Goal: Task Accomplishment & Management: Use online tool/utility

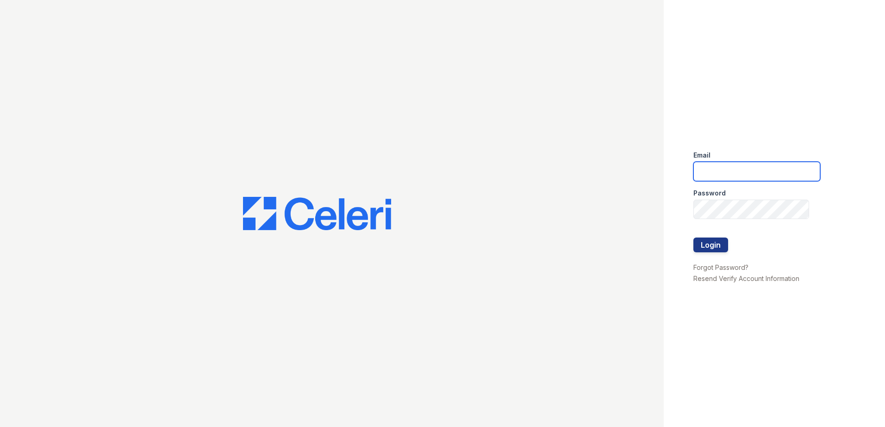
type input "[EMAIL_ADDRESS][DOMAIN_NAME]"
click at [705, 242] on button "Login" at bounding box center [710, 245] width 35 height 15
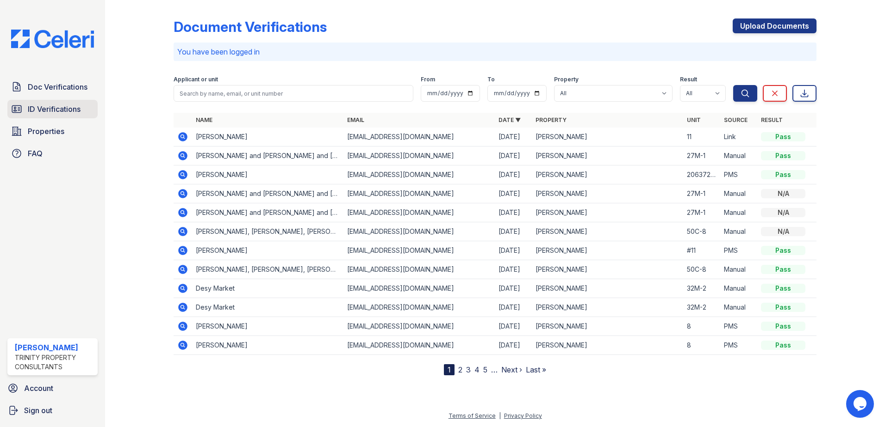
click at [45, 109] on span "ID Verifications" at bounding box center [54, 109] width 53 height 11
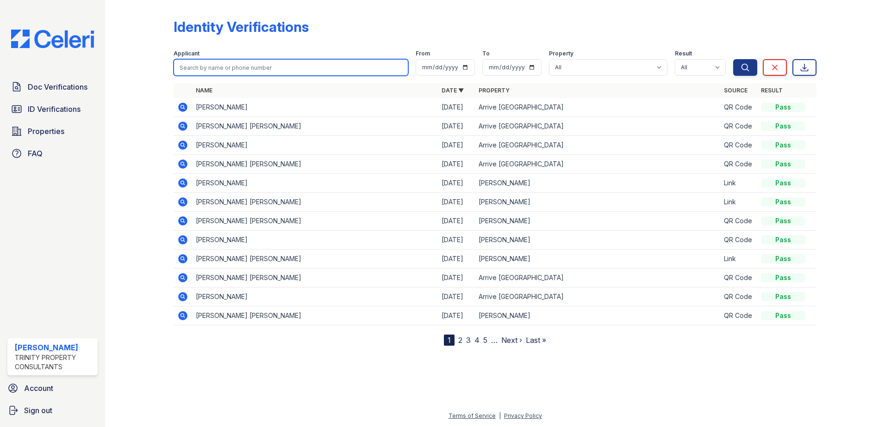
click at [263, 64] on input "search" at bounding box center [290, 67] width 235 height 17
type input "Doaa"
click at [733, 59] on button "Search" at bounding box center [745, 67] width 24 height 17
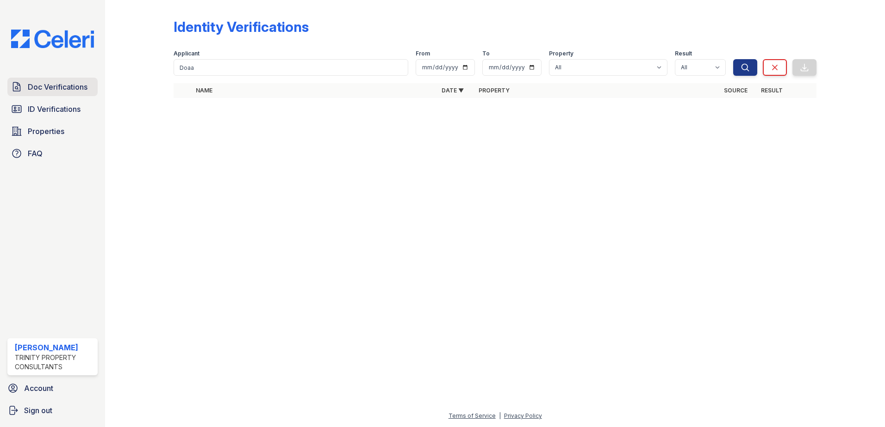
click at [46, 91] on span "Doc Verifications" at bounding box center [58, 86] width 60 height 11
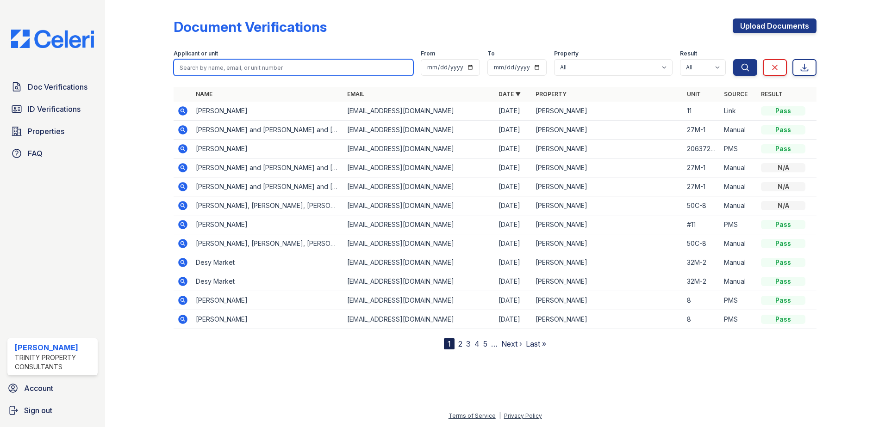
drag, startPoint x: 230, startPoint y: 68, endPoint x: 224, endPoint y: 68, distance: 6.5
click at [230, 68] on input "search" at bounding box center [293, 67] width 240 height 17
type input "dOAA"
click at [733, 59] on button "Search" at bounding box center [745, 67] width 24 height 17
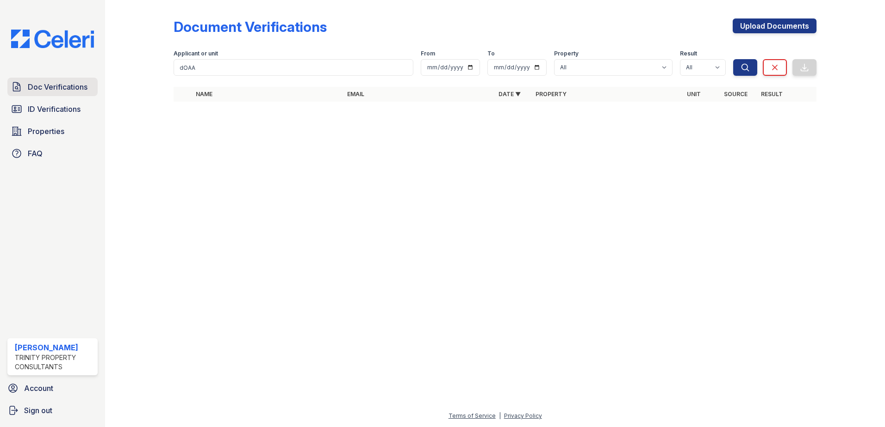
click at [59, 93] on link "Doc Verifications" at bounding box center [52, 87] width 90 height 19
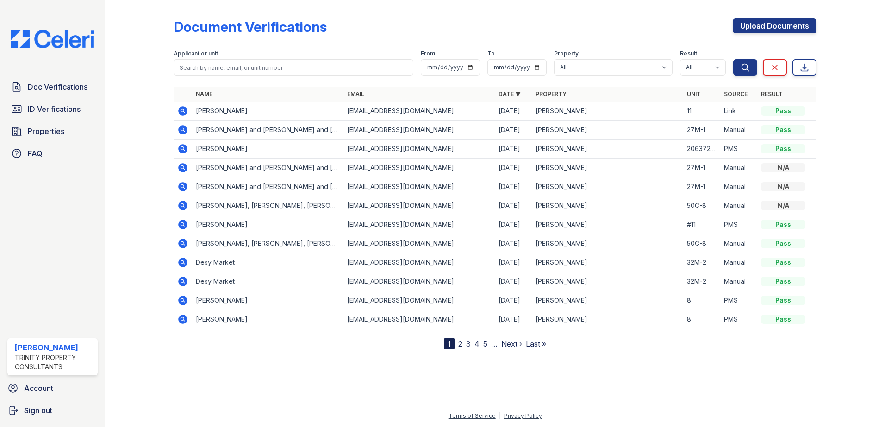
click at [55, 103] on link "ID Verifications" at bounding box center [52, 109] width 90 height 19
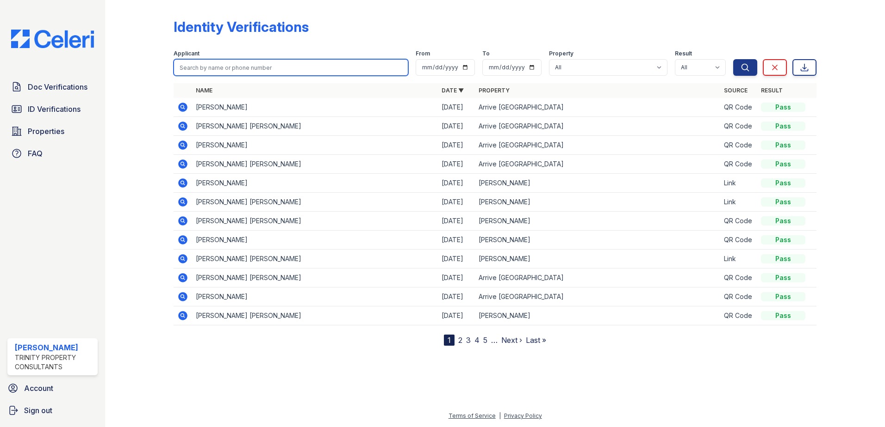
click at [271, 65] on input "search" at bounding box center [290, 67] width 235 height 17
type input "Doaa"
click at [733, 59] on button "Search" at bounding box center [745, 67] width 24 height 17
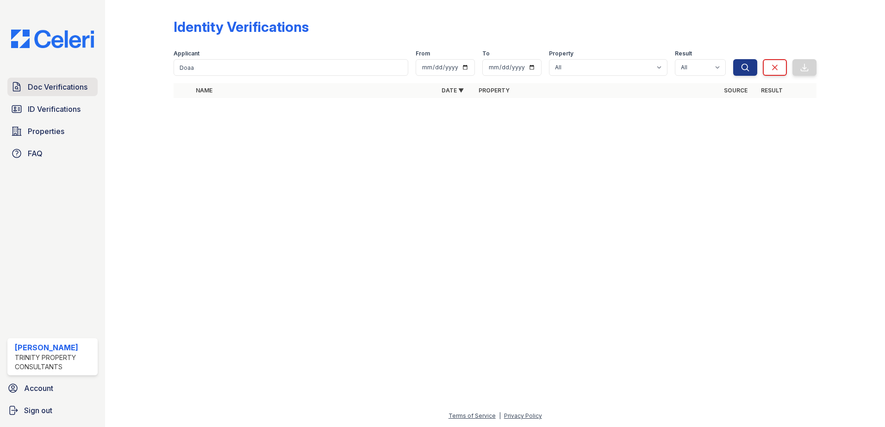
click at [54, 94] on link "Doc Verifications" at bounding box center [52, 87] width 90 height 19
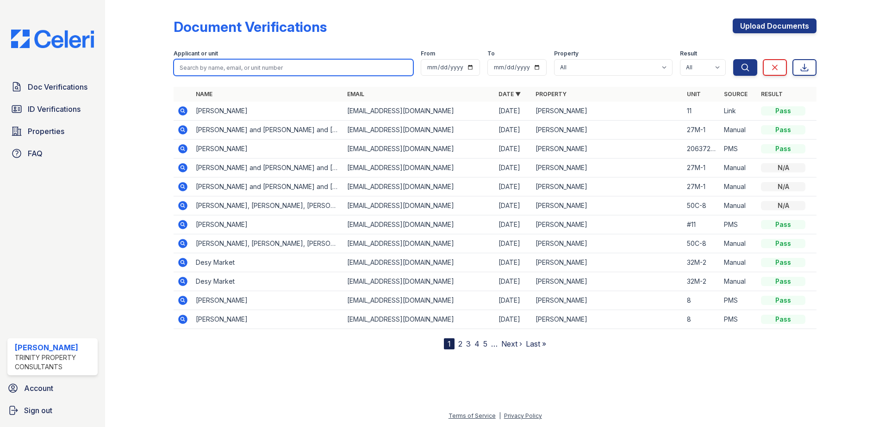
click at [248, 62] on input "search" at bounding box center [293, 67] width 240 height 17
type input "Doaa"
click at [733, 59] on button "Search" at bounding box center [745, 67] width 24 height 17
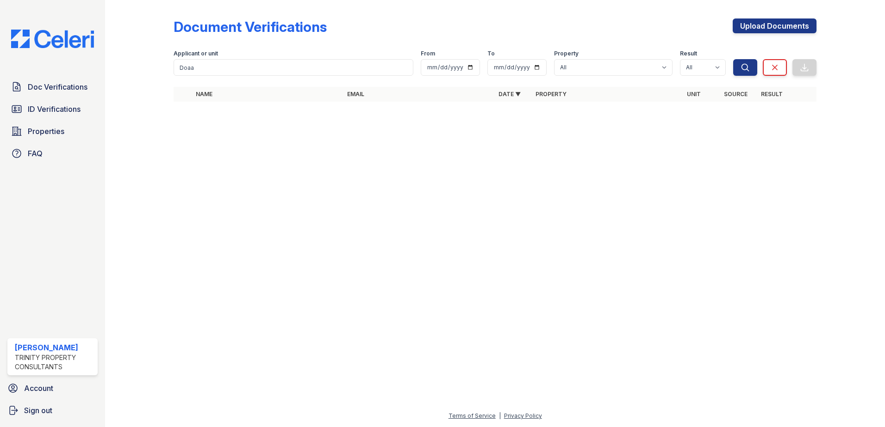
click at [39, 359] on div "Trinity Property Consultants" at bounding box center [54, 362] width 79 height 19
click at [40, 351] on div "Tyler Bain" at bounding box center [54, 347] width 79 height 11
click at [42, 126] on span "Properties" at bounding box center [46, 131] width 37 height 11
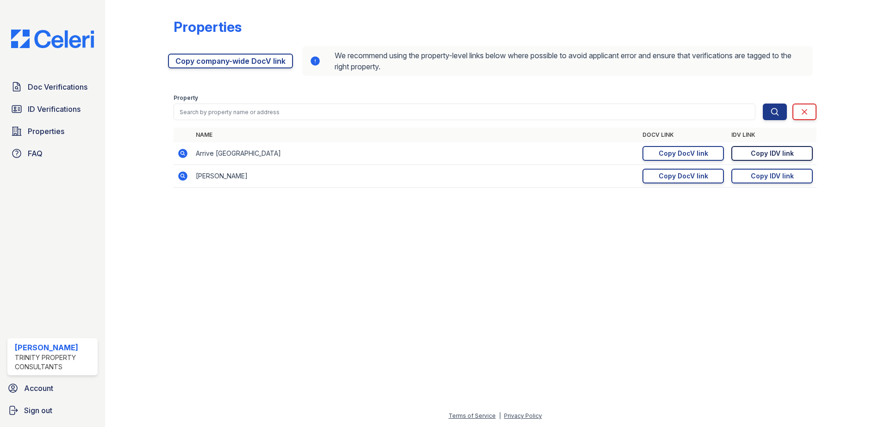
click at [774, 155] on div "Copy IDV link" at bounding box center [771, 153] width 43 height 9
click at [686, 153] on div "Copy DocV link" at bounding box center [683, 153] width 50 height 9
click at [774, 155] on div "Copy IDV link" at bounding box center [771, 153] width 43 height 9
click at [686, 152] on div "Copy DocV link" at bounding box center [683, 153] width 50 height 9
